Goal: Information Seeking & Learning: Learn about a topic

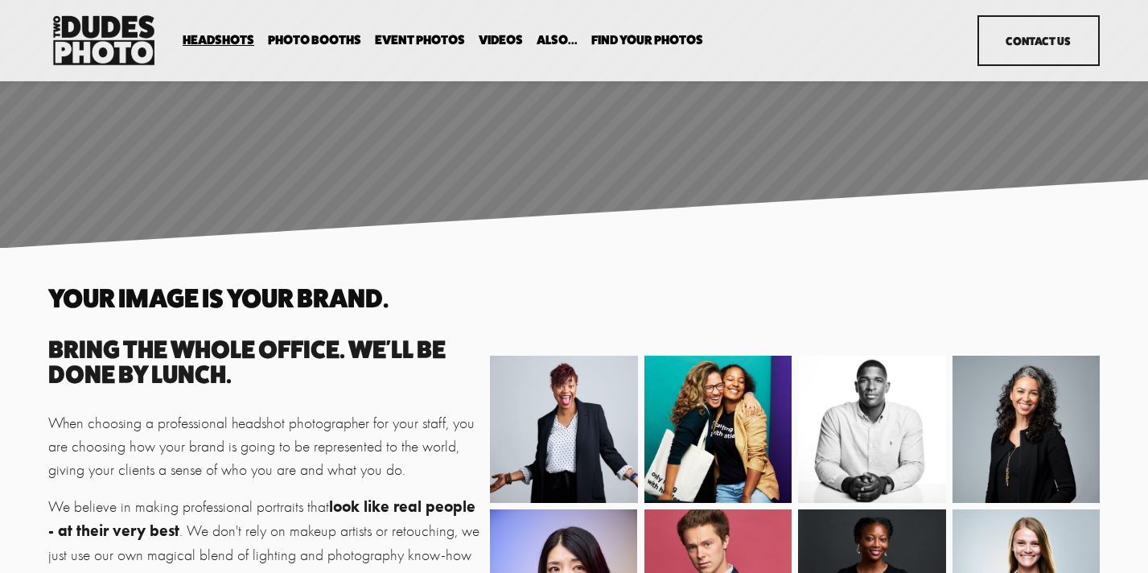
click at [405, 40] on link "Event Photos" at bounding box center [420, 40] width 90 height 15
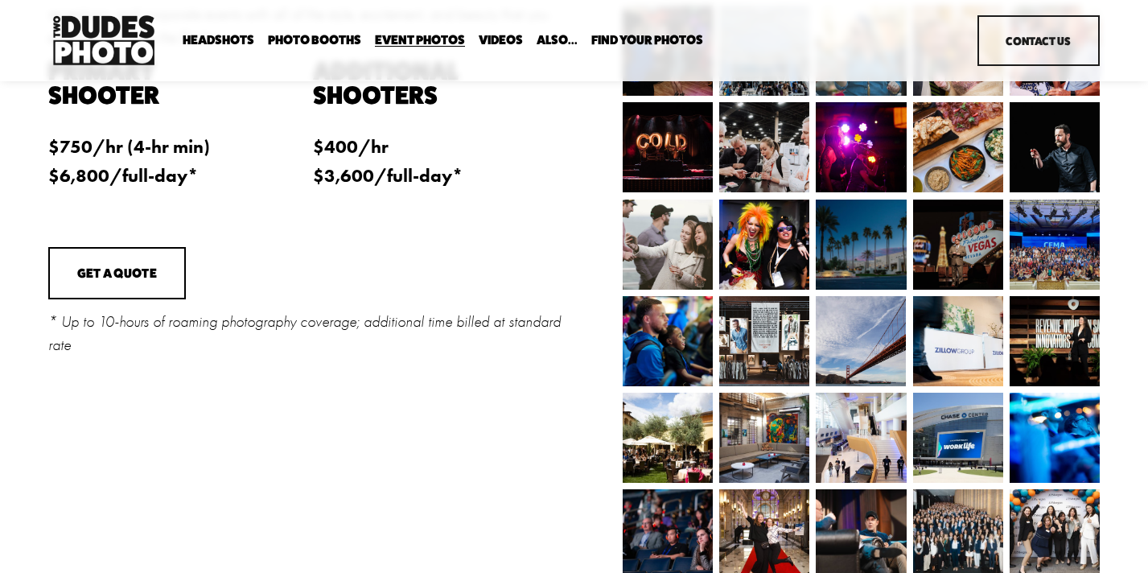
scroll to position [352, 0]
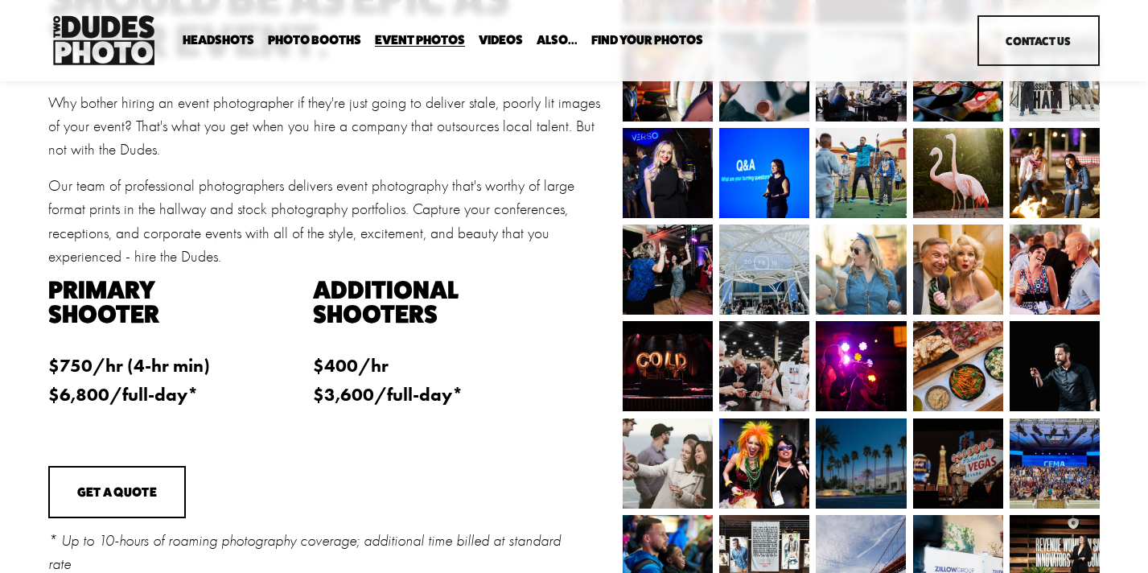
click at [321, 39] on span "Photo Booths" at bounding box center [314, 40] width 93 height 13
click at [224, 37] on span "Headshots" at bounding box center [219, 40] width 72 height 13
click at [0, 0] on span "Expo Headshots" at bounding box center [0, 0] width 0 height 0
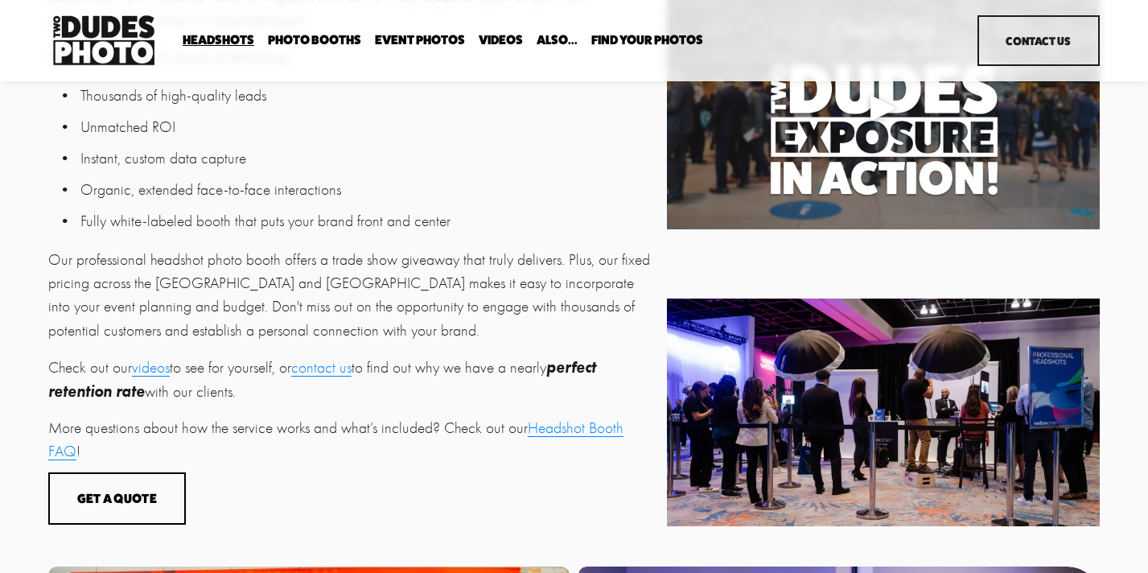
scroll to position [582, 0]
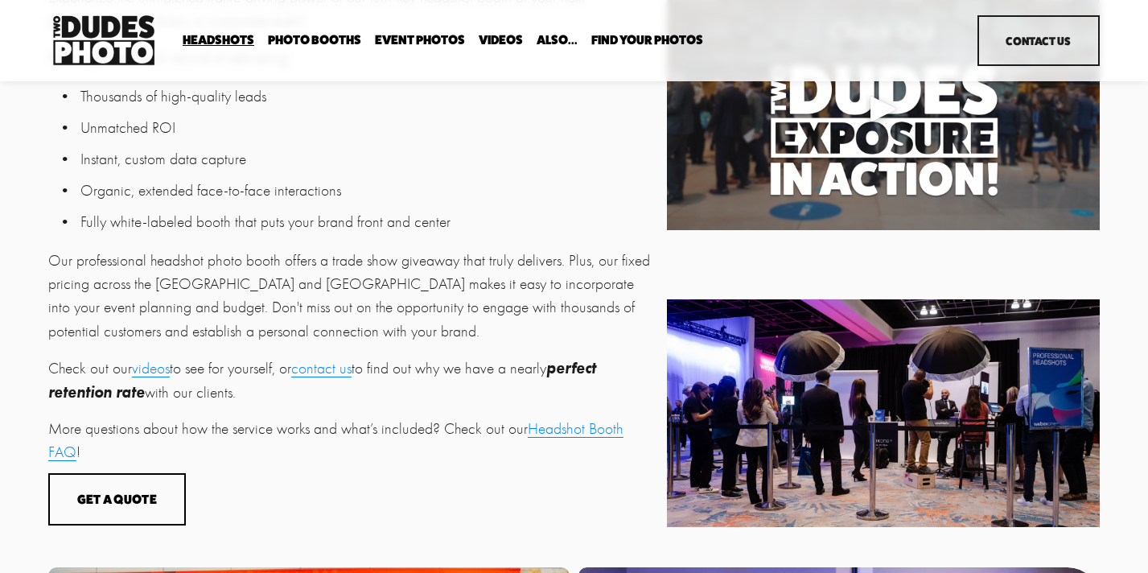
click at [563, 437] on link "Headshot Booth FAQ" at bounding box center [335, 440] width 575 height 41
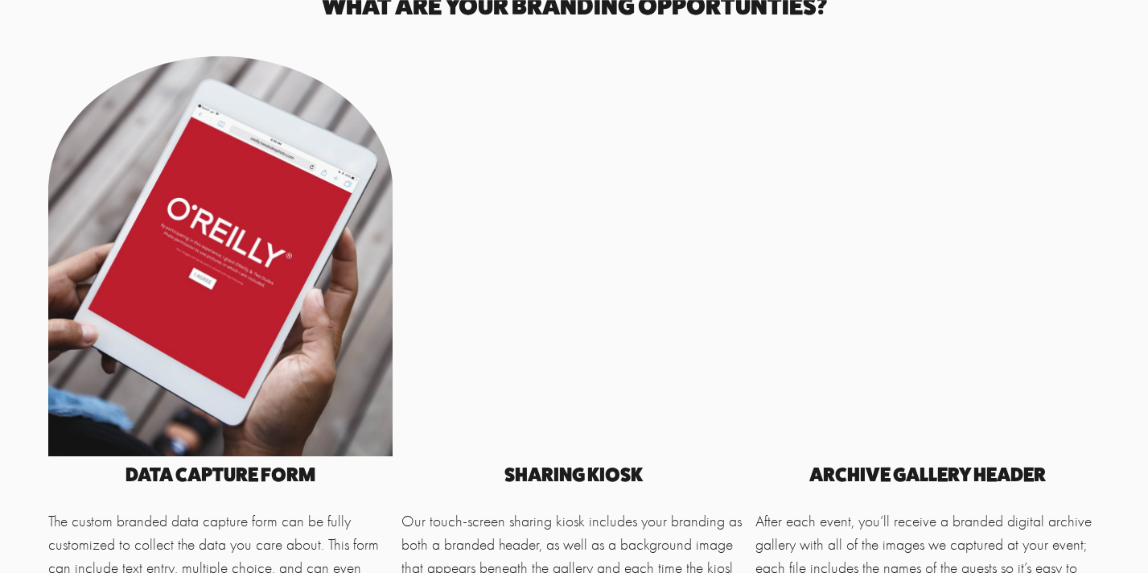
scroll to position [3978, 0]
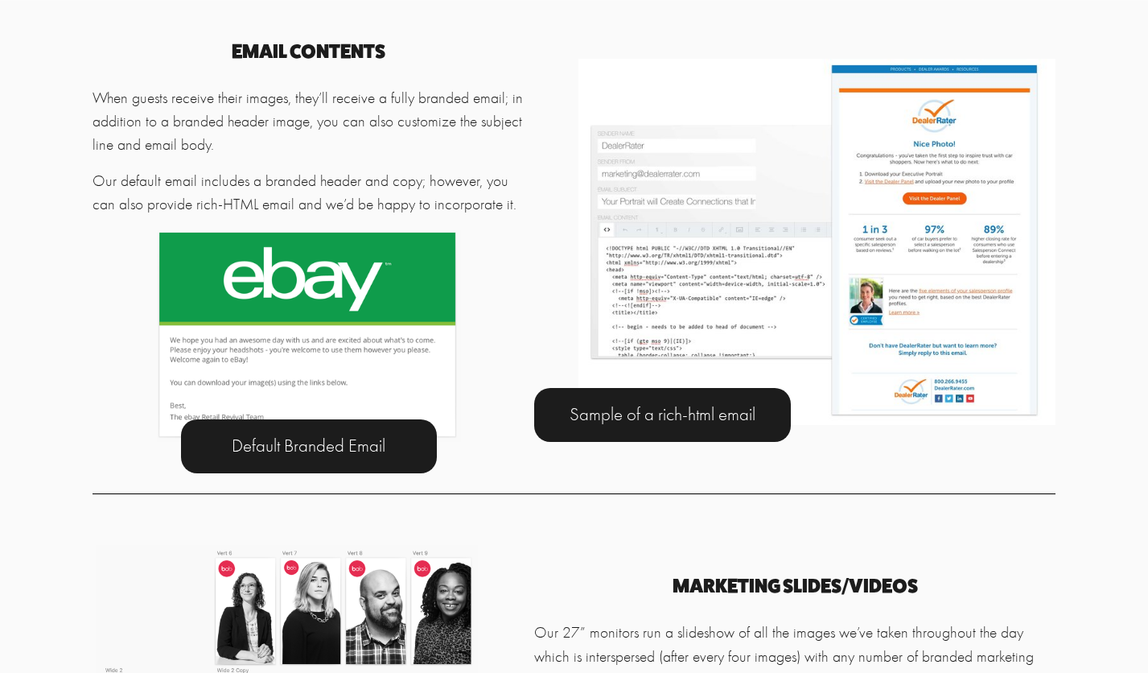
scroll to position [4822, 0]
